Goal: Information Seeking & Learning: Find specific fact

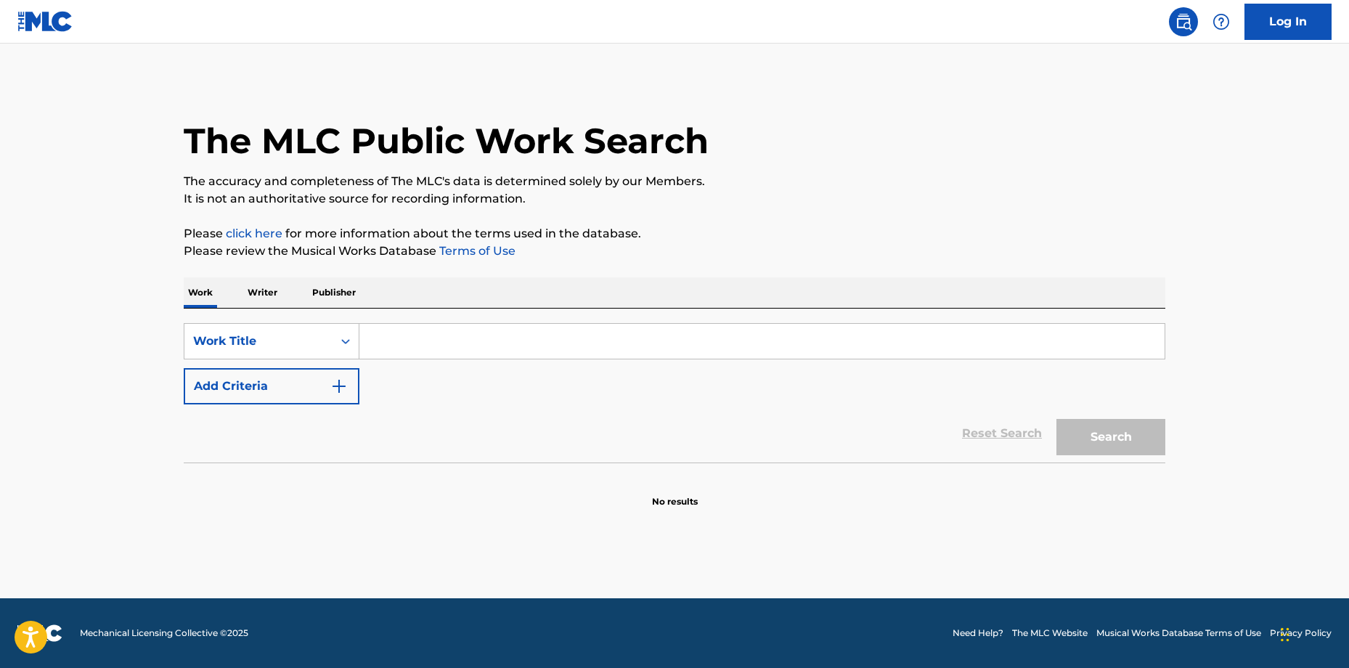
click at [550, 341] on input "Search Form" at bounding box center [761, 341] width 805 height 35
paste input "Night Meditation"
type input "Night Meditation"
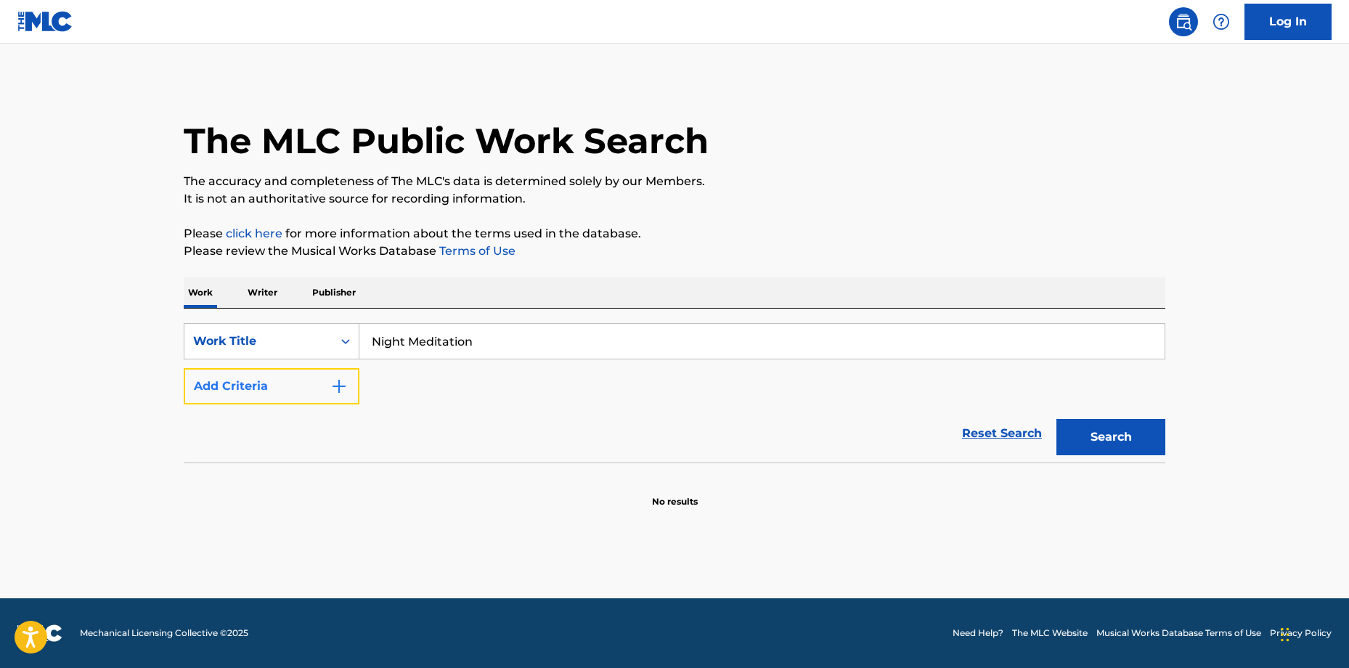
click at [330, 384] on img "Search Form" at bounding box center [338, 386] width 17 height 17
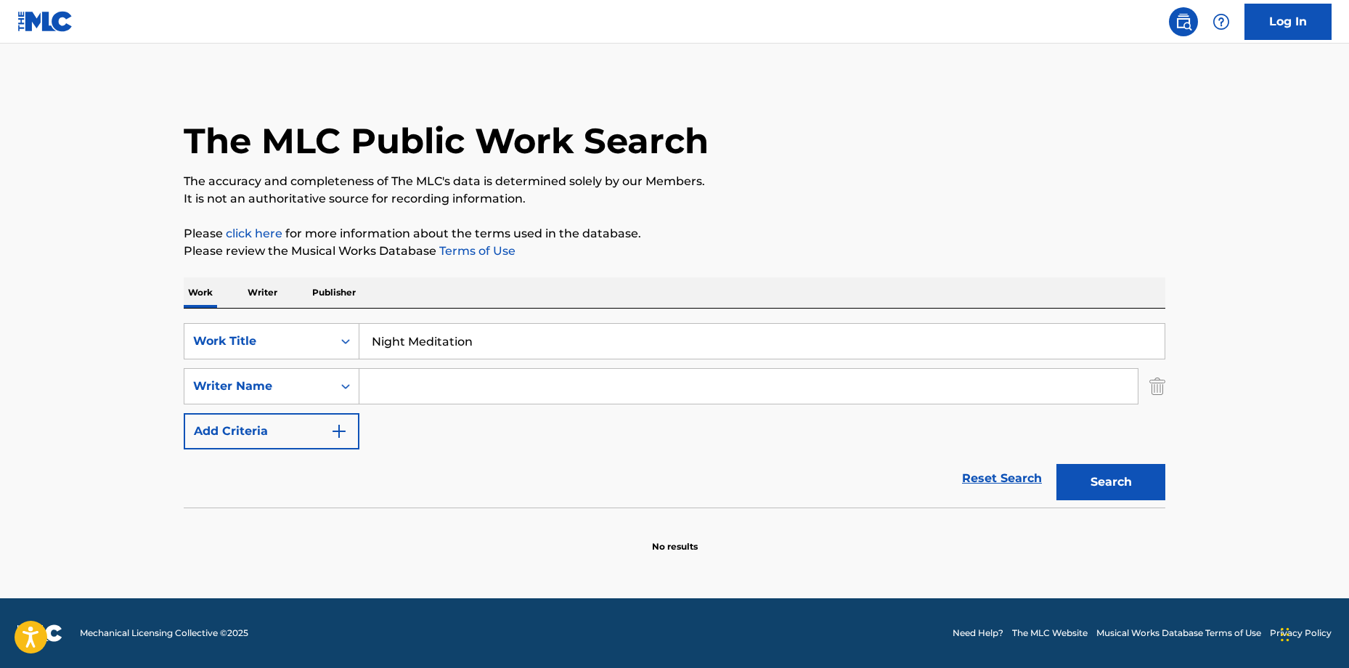
click at [378, 388] on input "Search Form" at bounding box center [748, 386] width 779 height 35
type input "king"
click at [1057, 464] on button "Search" at bounding box center [1111, 482] width 109 height 36
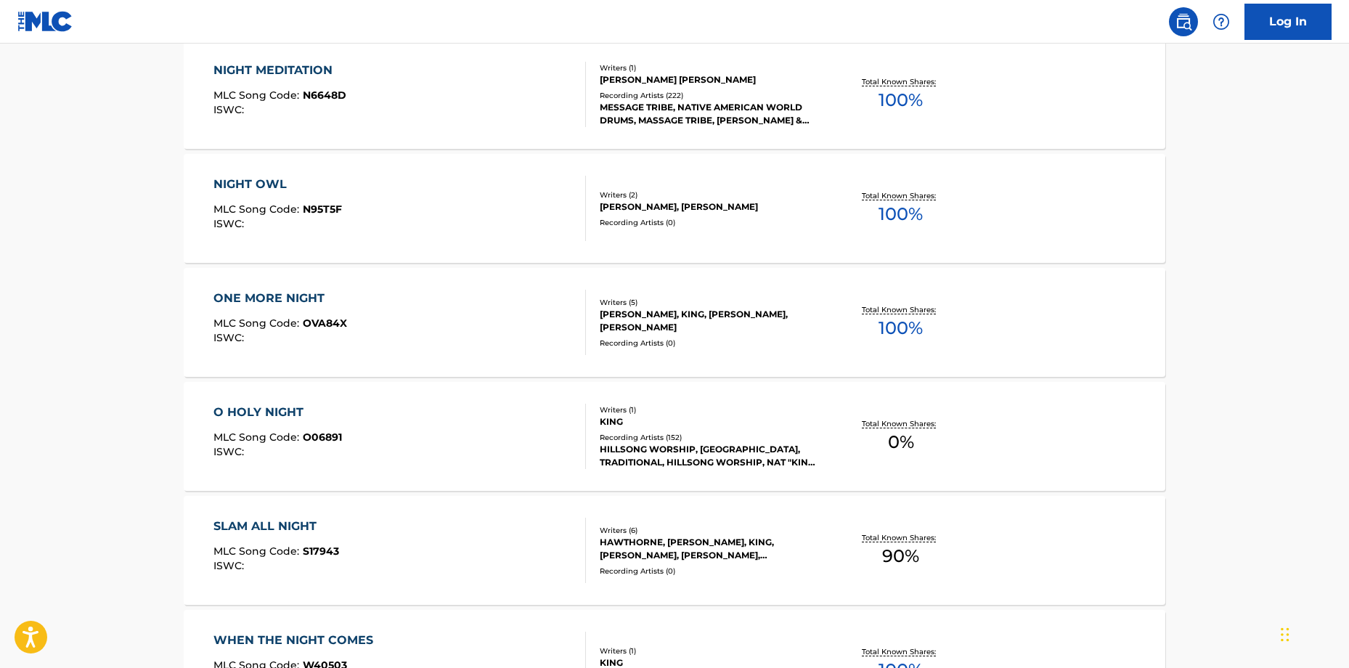
scroll to position [7, 0]
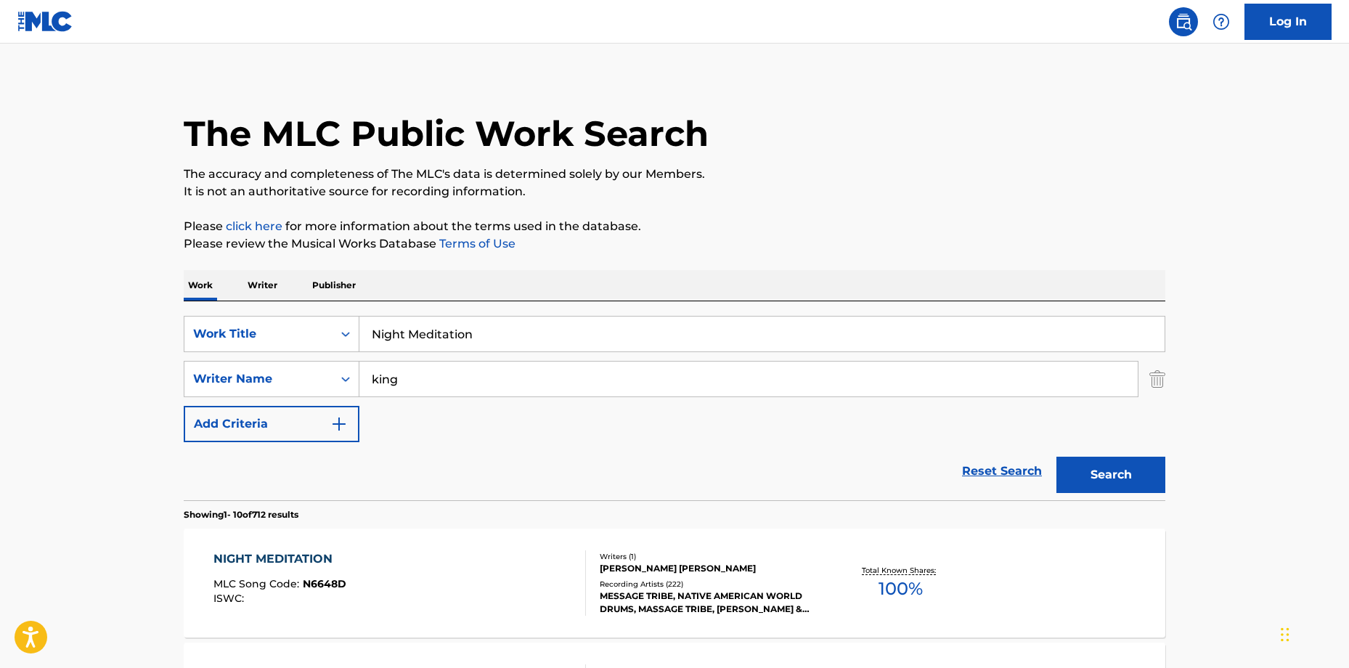
click at [374, 572] on div "NIGHT MEDITATION MLC Song Code : N6648D ISWC :" at bounding box center [400, 582] width 373 height 65
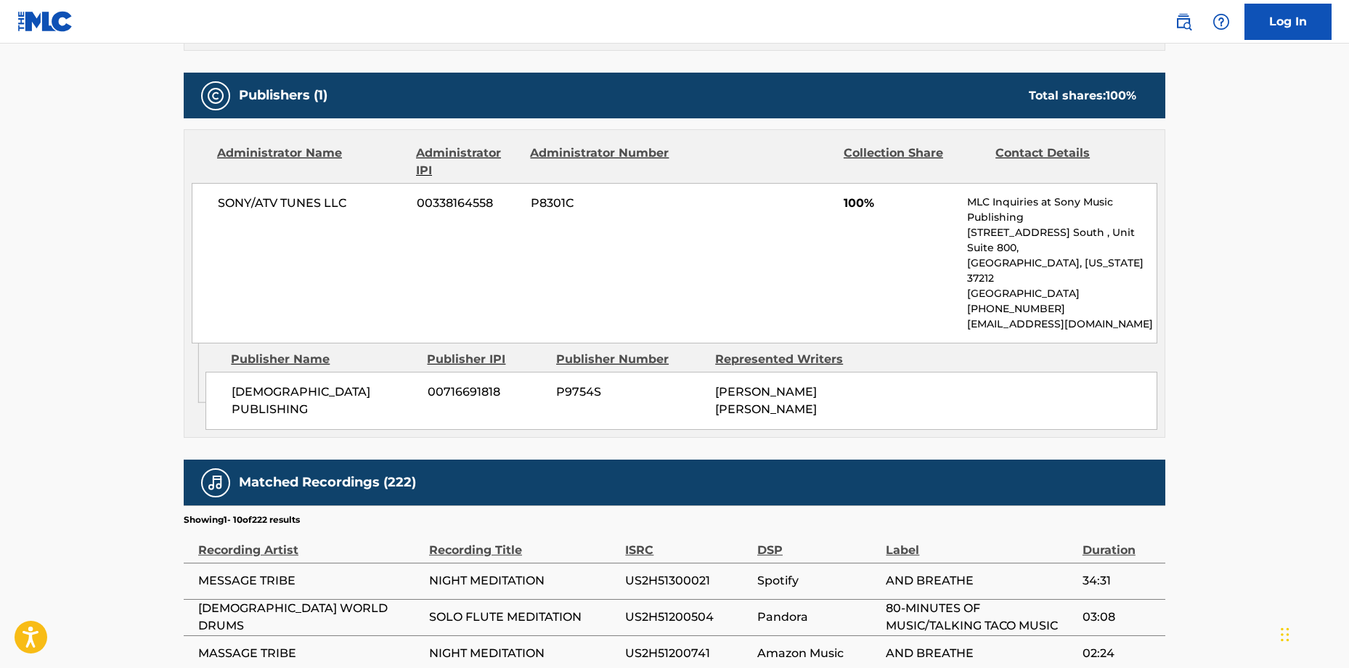
scroll to position [1131, 0]
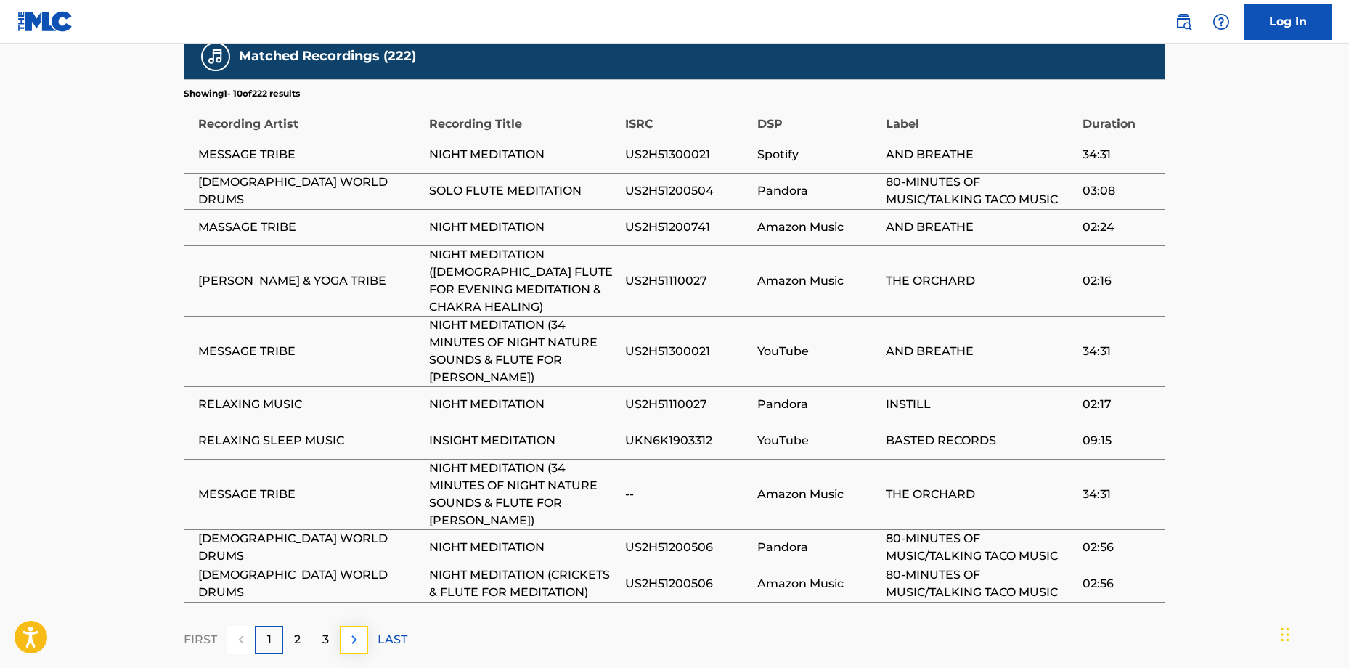
click at [360, 631] on img at bounding box center [354, 639] width 17 height 17
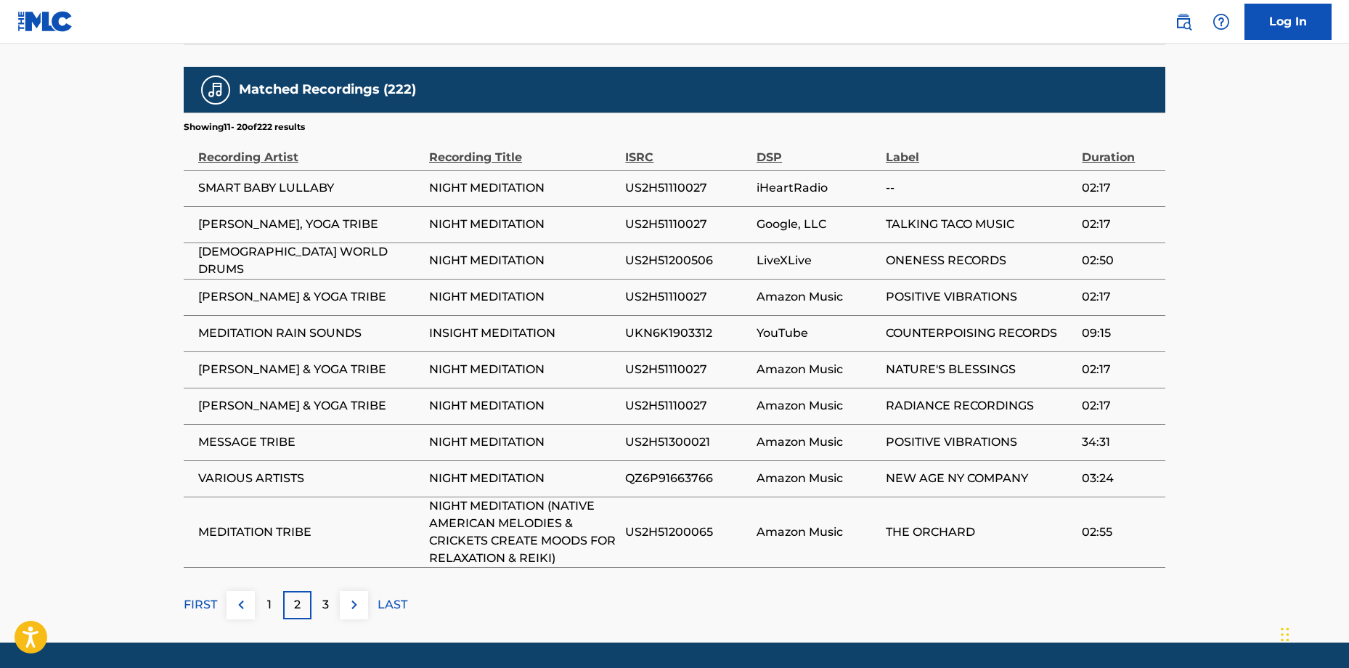
click at [354, 591] on button at bounding box center [354, 605] width 28 height 28
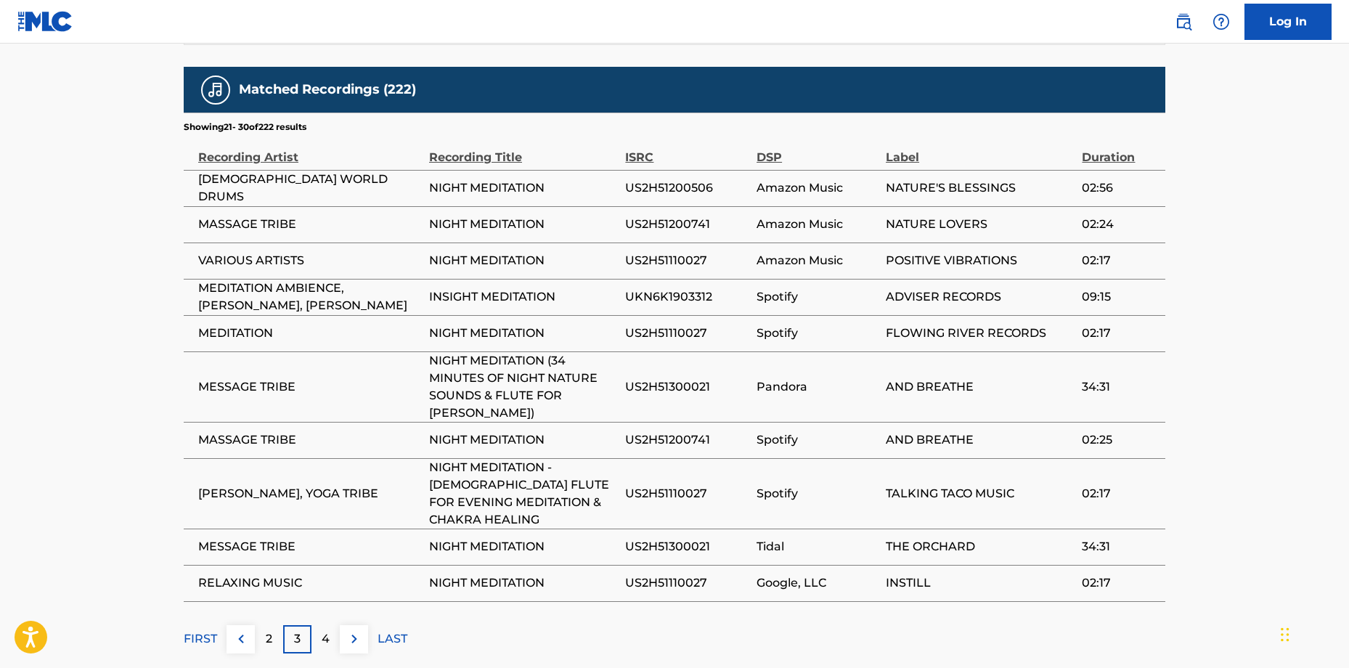
click at [672, 179] on span "US2H51200506" at bounding box center [687, 187] width 124 height 17
copy span "US2H51200506"
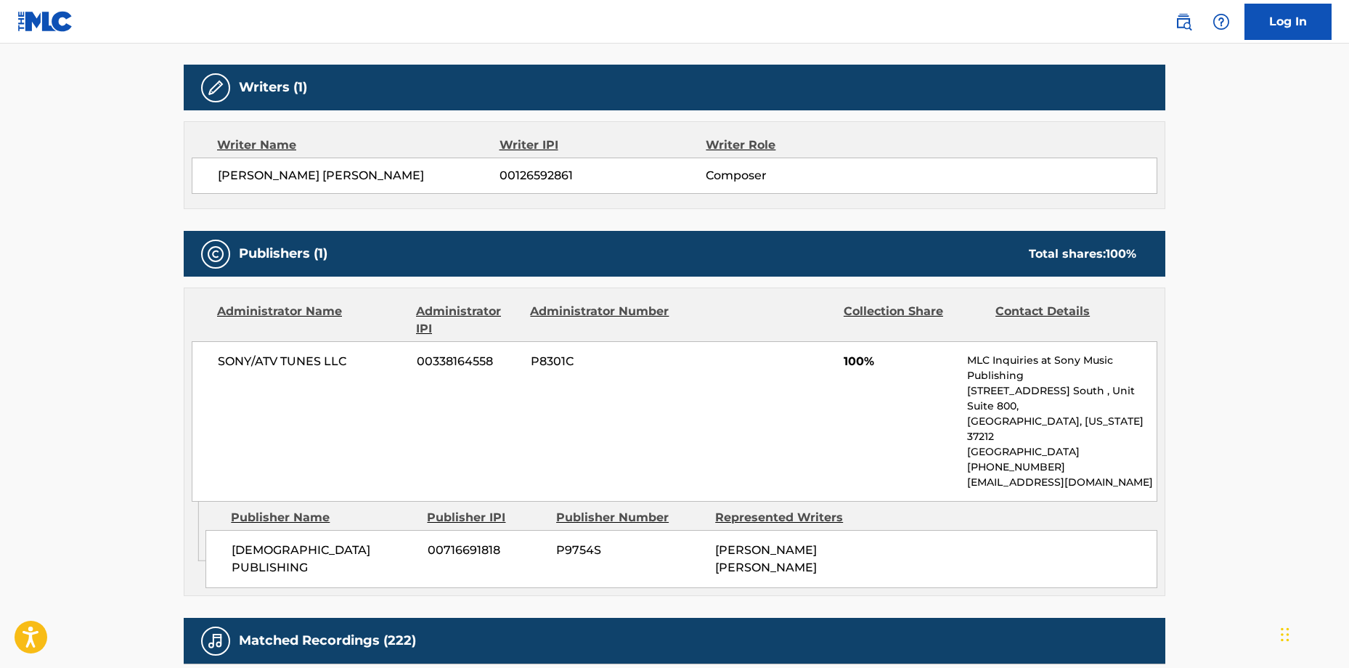
scroll to position [0, 0]
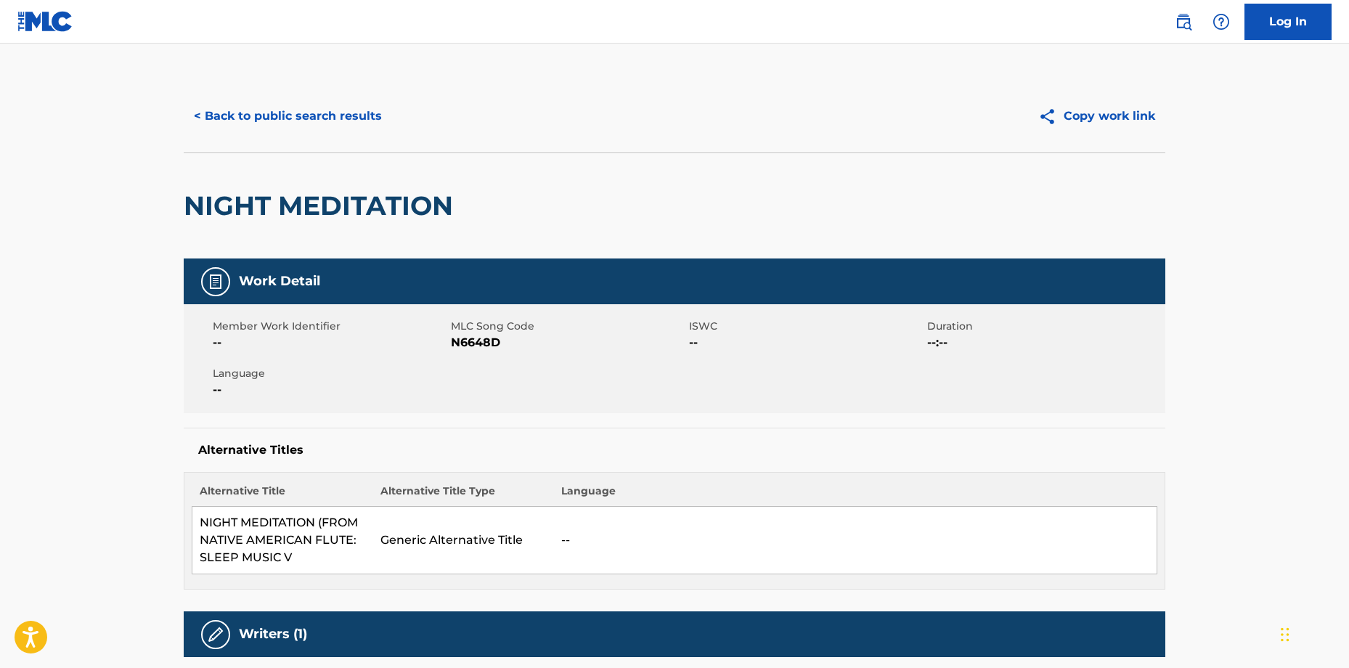
click at [480, 346] on span "N6648D" at bounding box center [568, 342] width 235 height 17
copy span "N6648D"
